Goal: Check status

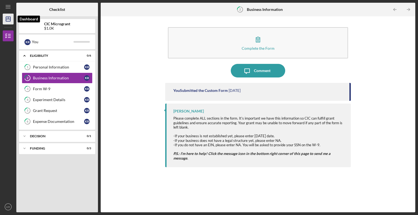
click at [9, 15] on icon "Icon/Dashboard" at bounding box center [8, 19] width 14 height 14
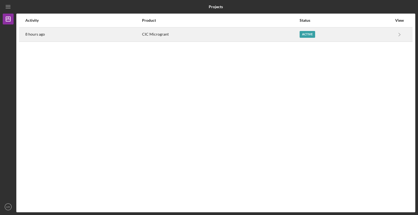
click at [393, 35] on td "Icon/Navigate CIC Microgrant Icon/Navigate" at bounding box center [399, 34] width 14 height 14
